Goal: Find specific page/section: Find specific page/section

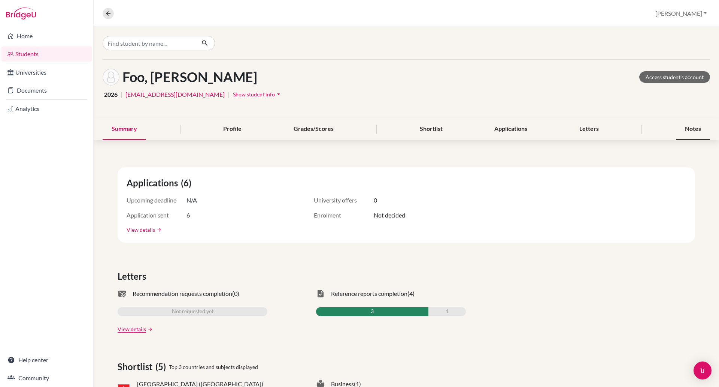
click at [680, 126] on div "Notes" at bounding box center [693, 129] width 34 height 22
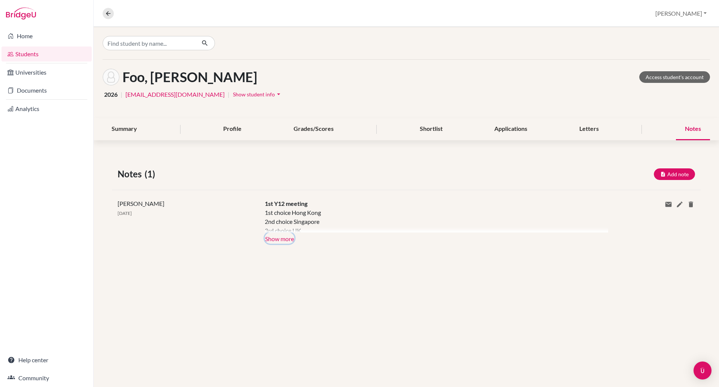
click at [289, 236] on button "Show more" at bounding box center [280, 237] width 30 height 11
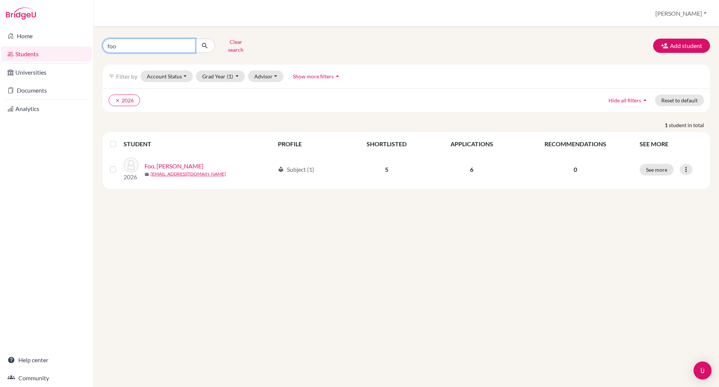
click at [127, 48] on input "foo" at bounding box center [149, 46] width 93 height 14
type input "f"
type input "tue [PERSON_NAME]"
click button "submit" at bounding box center [205, 46] width 20 height 14
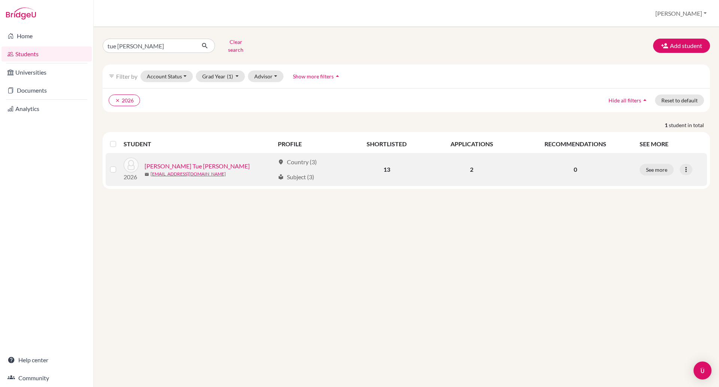
click at [183, 161] on link "[PERSON_NAME] Tue [PERSON_NAME]" at bounding box center [197, 165] width 105 height 9
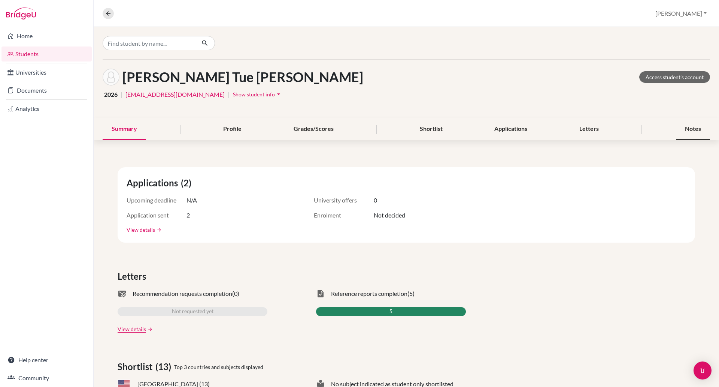
click at [683, 129] on div "Notes" at bounding box center [693, 129] width 34 height 22
